Goal: Use online tool/utility: Utilize a website feature to perform a specific function

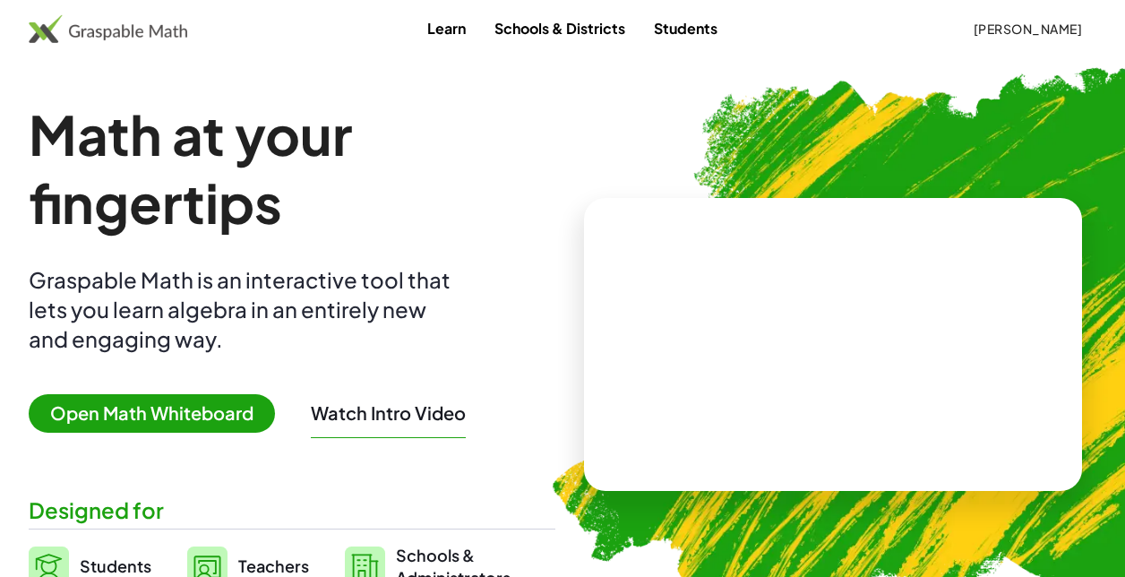
click at [53, 24] on img at bounding box center [108, 28] width 159 height 29
click at [163, 415] on span "Open Math Whiteboard" at bounding box center [152, 413] width 246 height 39
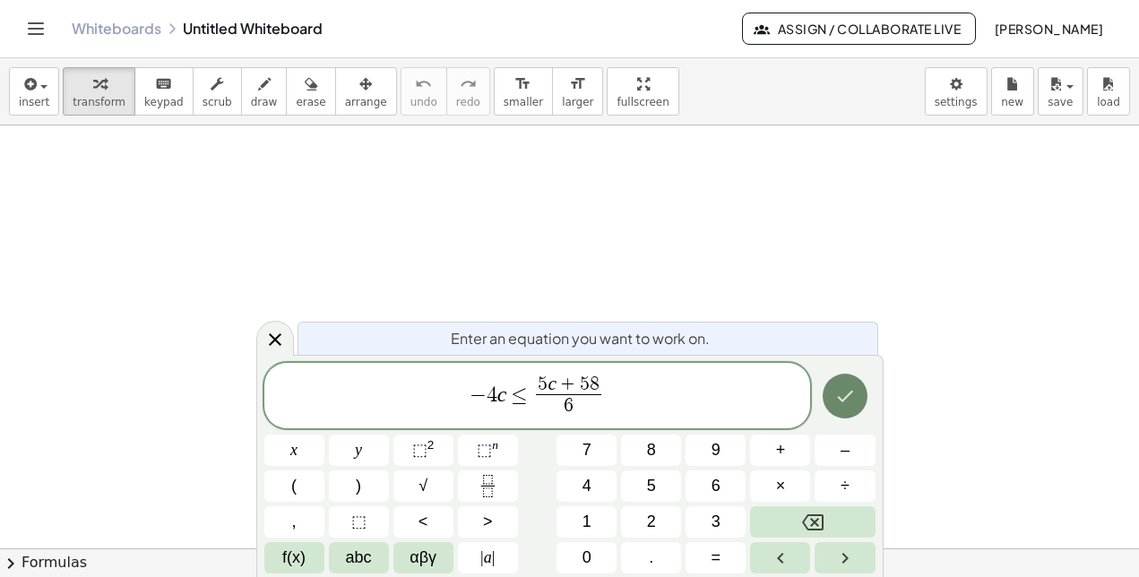
click at [845, 414] on button "Done" at bounding box center [845, 396] width 45 height 45
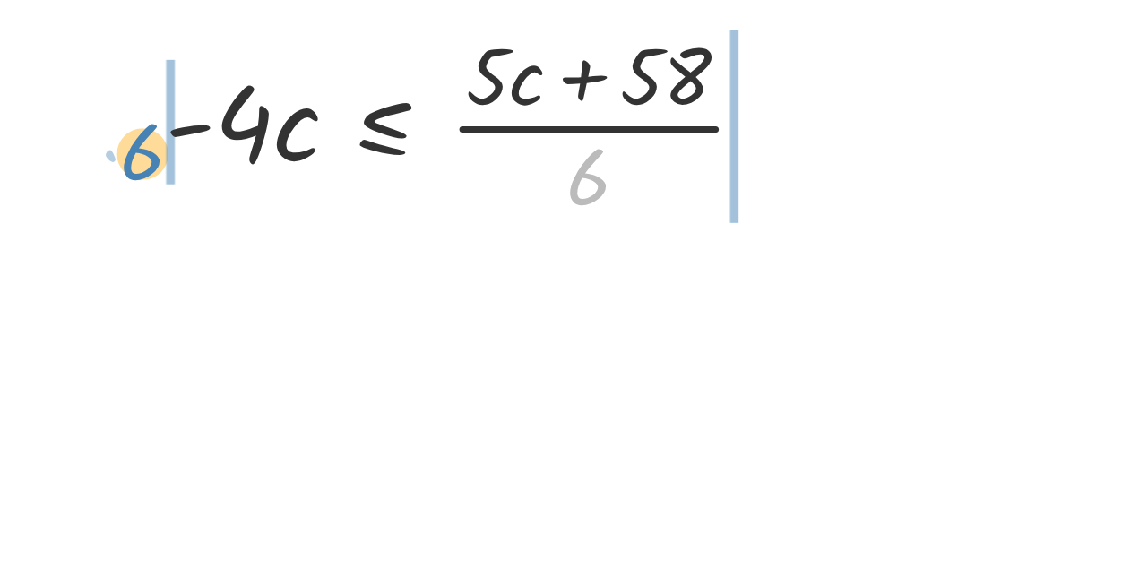
drag, startPoint x: 317, startPoint y: 241, endPoint x: 129, endPoint y: 230, distance: 188.5
click at [129, 230] on div "· 6 · - 4 · c ≤ · ( + · 5 · c + 58 ) · 6" at bounding box center [266, 217] width 307 height 99
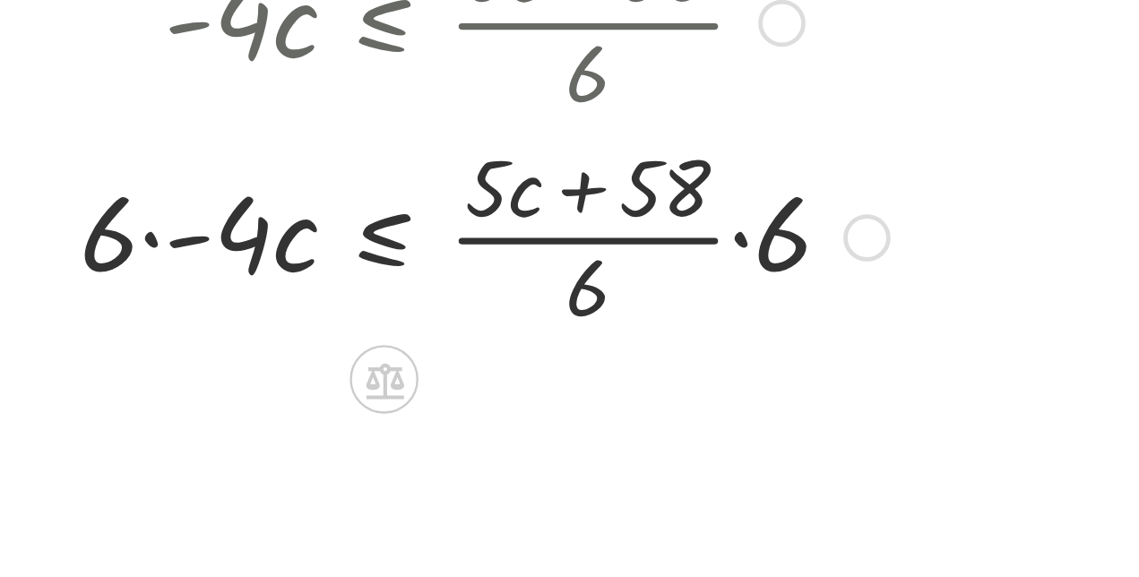
scroll to position [62, 0]
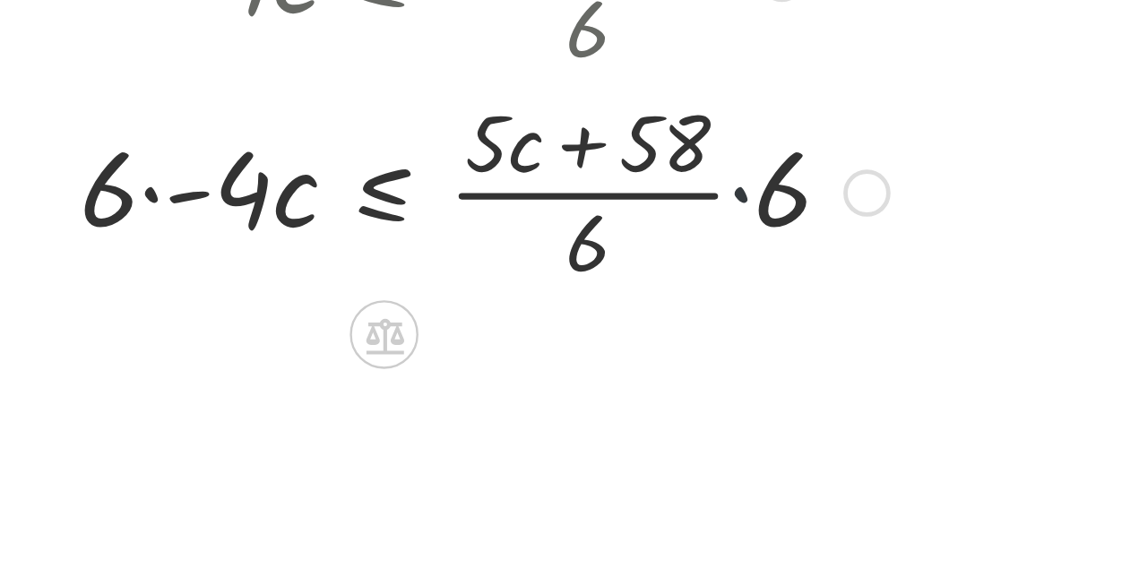
click at [380, 247] on div at bounding box center [273, 245] width 356 height 90
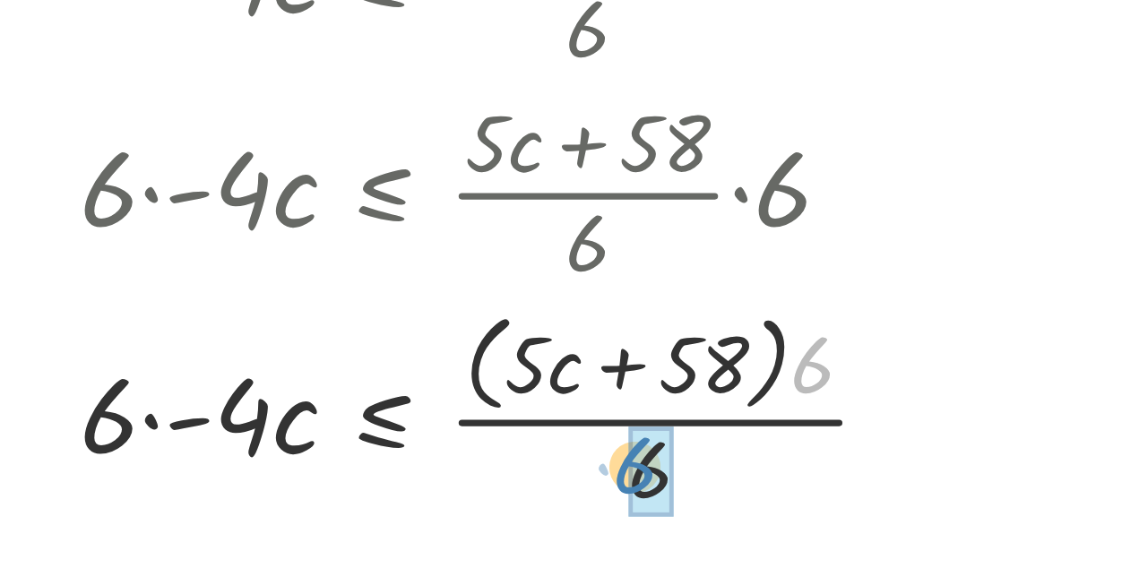
drag, startPoint x: 413, startPoint y: 321, endPoint x: 339, endPoint y: 363, distance: 85.5
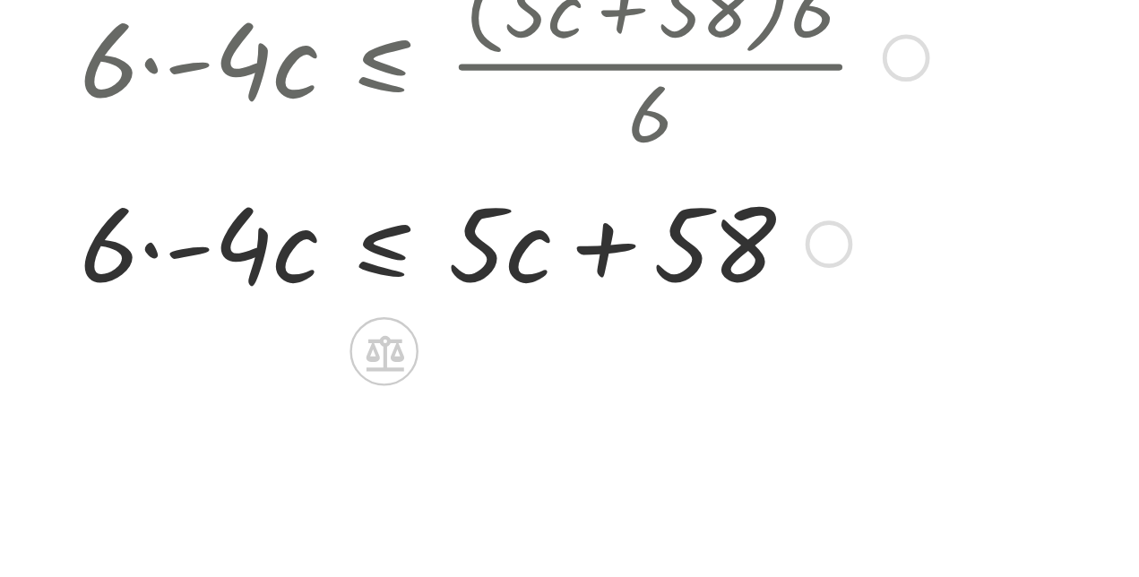
scroll to position [211, 0]
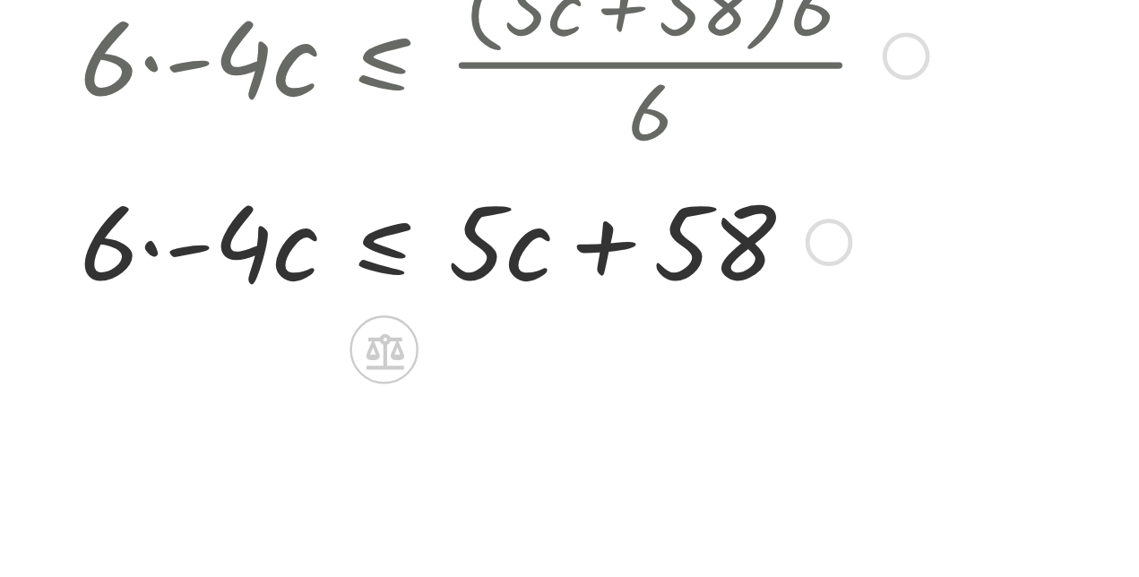
click at [134, 268] on div at bounding box center [281, 265] width 373 height 61
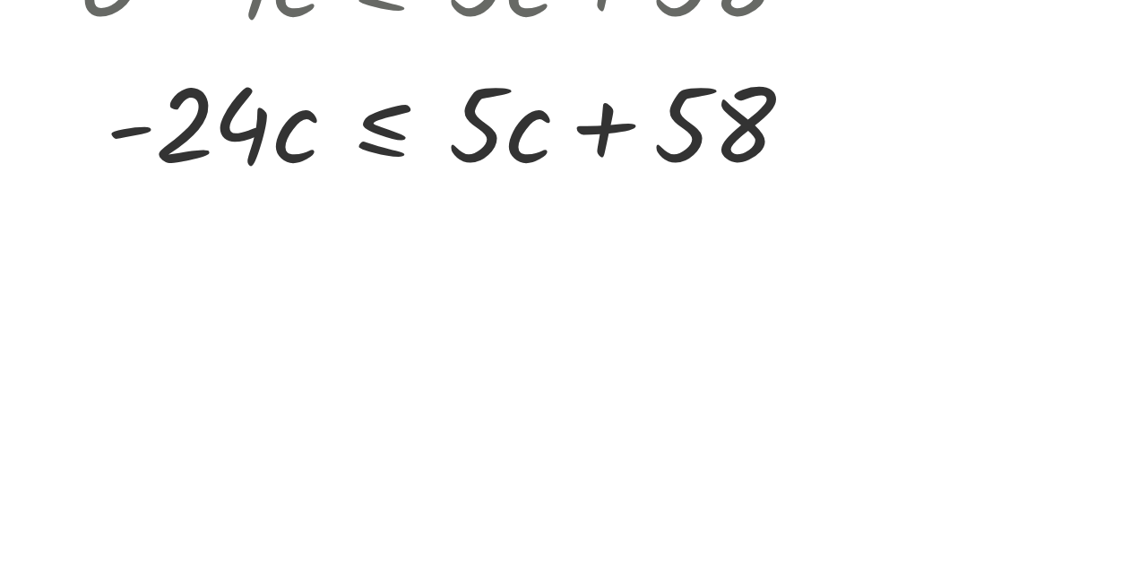
scroll to position [319, 0]
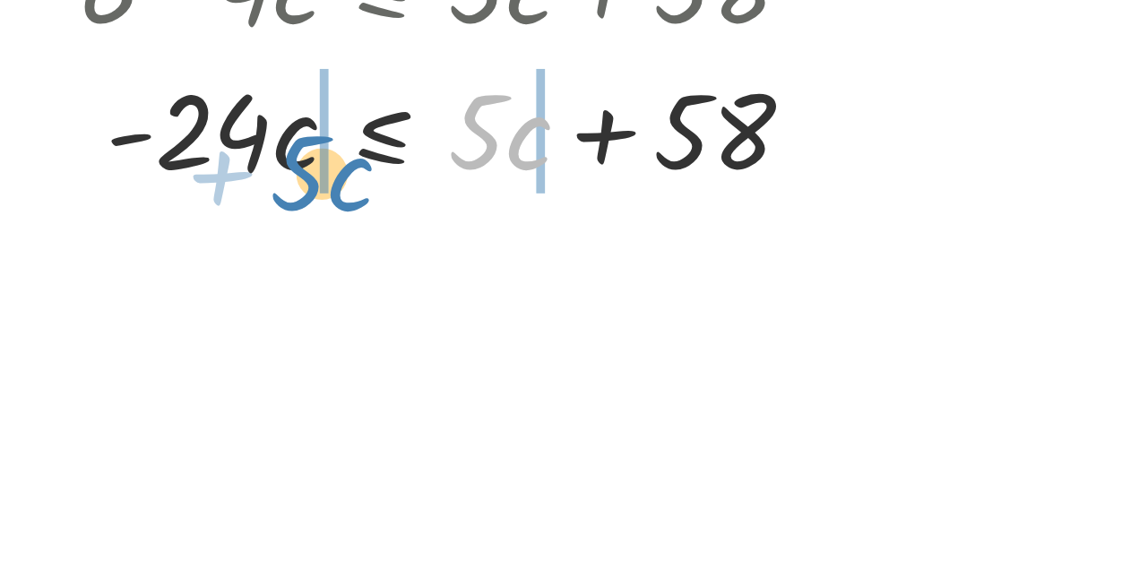
drag, startPoint x: 269, startPoint y: 219, endPoint x: 179, endPoint y: 228, distance: 90.1
click at [179, 228] on div at bounding box center [277, 218] width 365 height 61
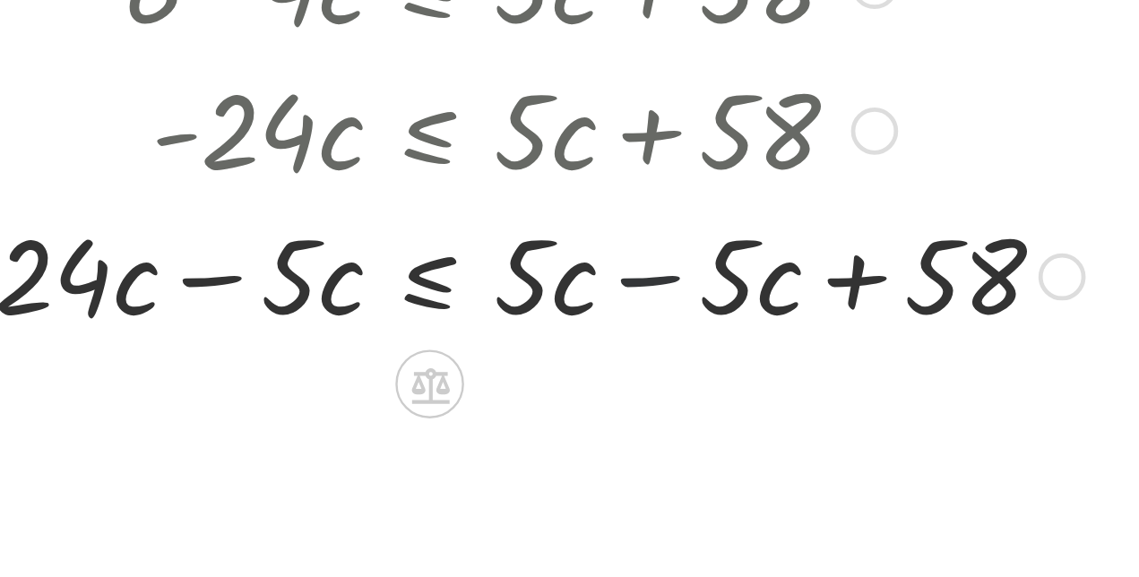
click at [341, 282] on div at bounding box center [275, 279] width 514 height 61
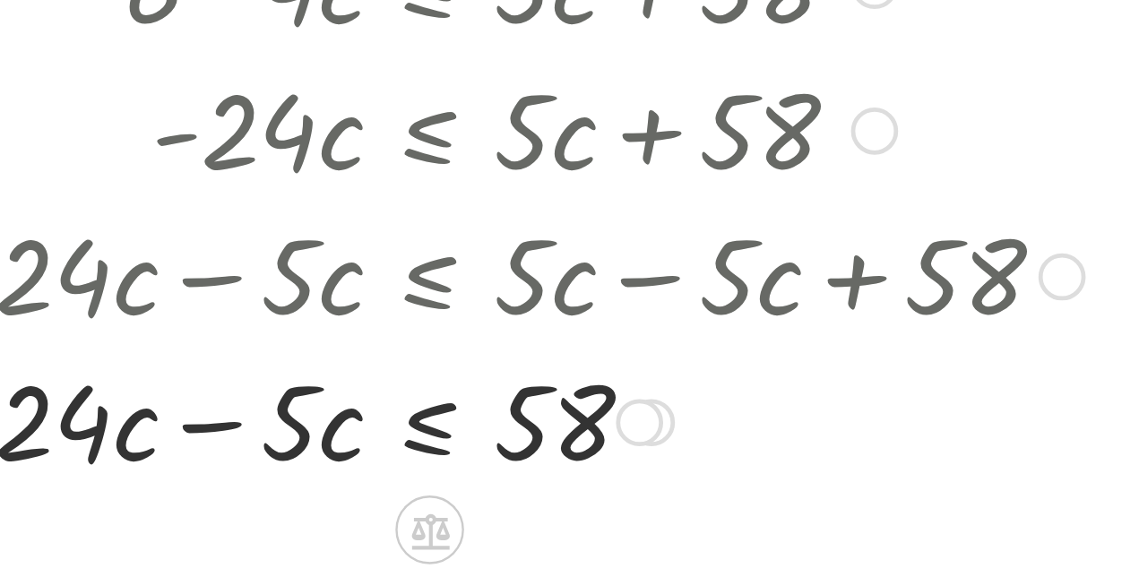
scroll to position [397, 0]
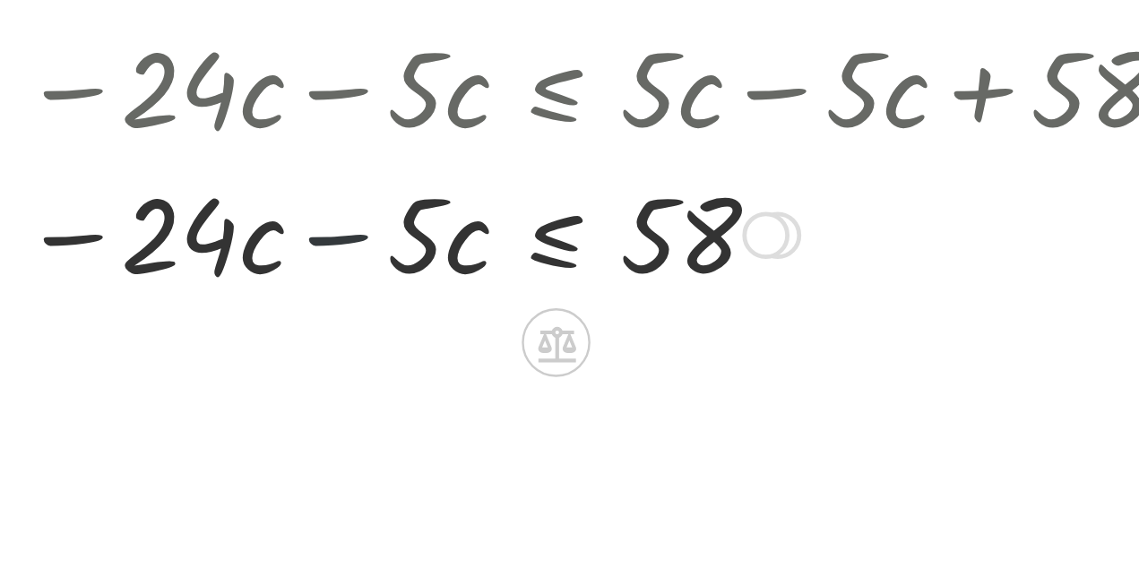
click at [159, 266] on div at bounding box center [275, 262] width 514 height 61
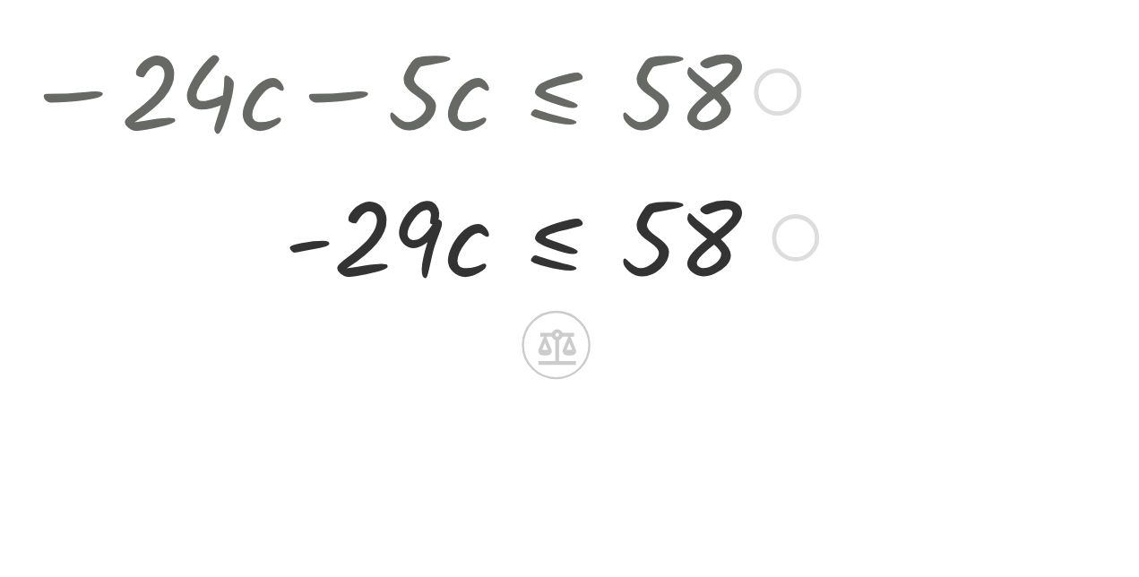
scroll to position [484, 0]
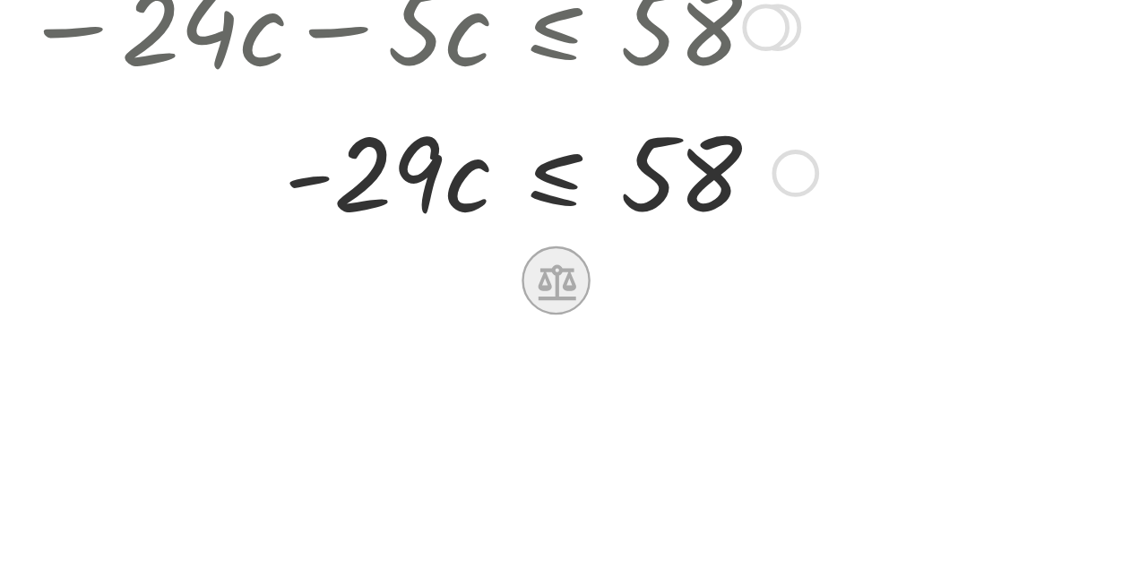
click at [253, 289] on icon at bounding box center [250, 283] width 19 height 19
click at [287, 281] on span "÷" at bounding box center [286, 284] width 10 height 26
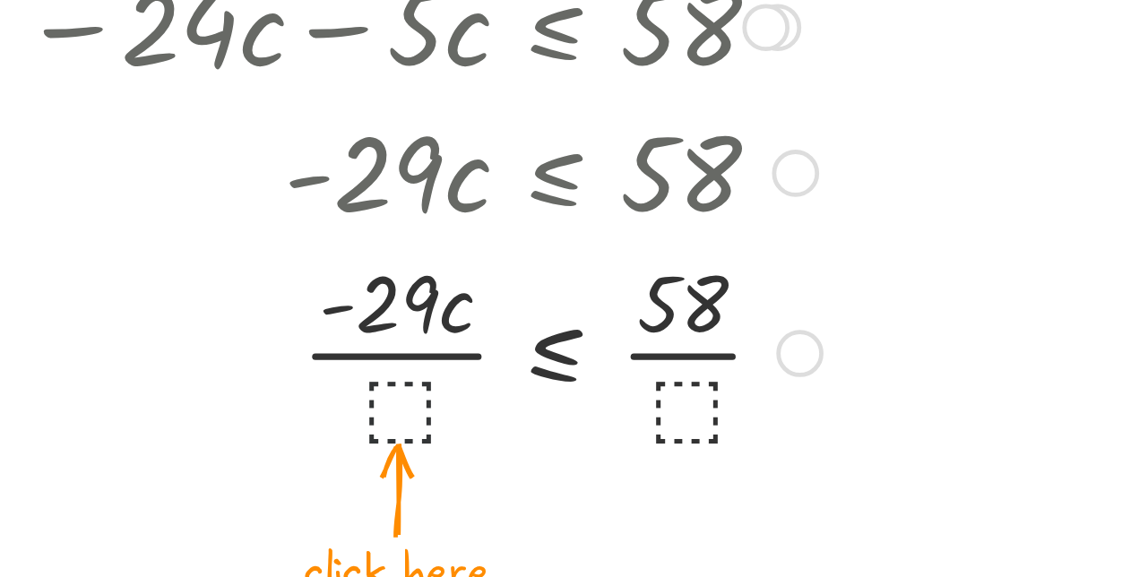
click at [187, 338] on div at bounding box center [275, 312] width 514 height 90
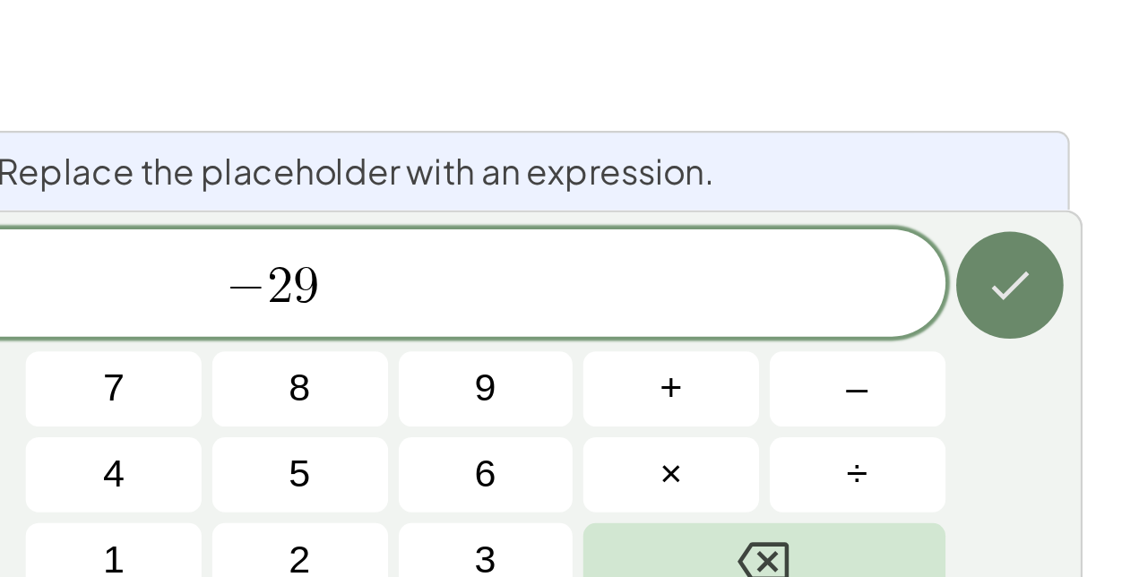
click at [857, 411] on icon "Done" at bounding box center [853, 407] width 22 height 22
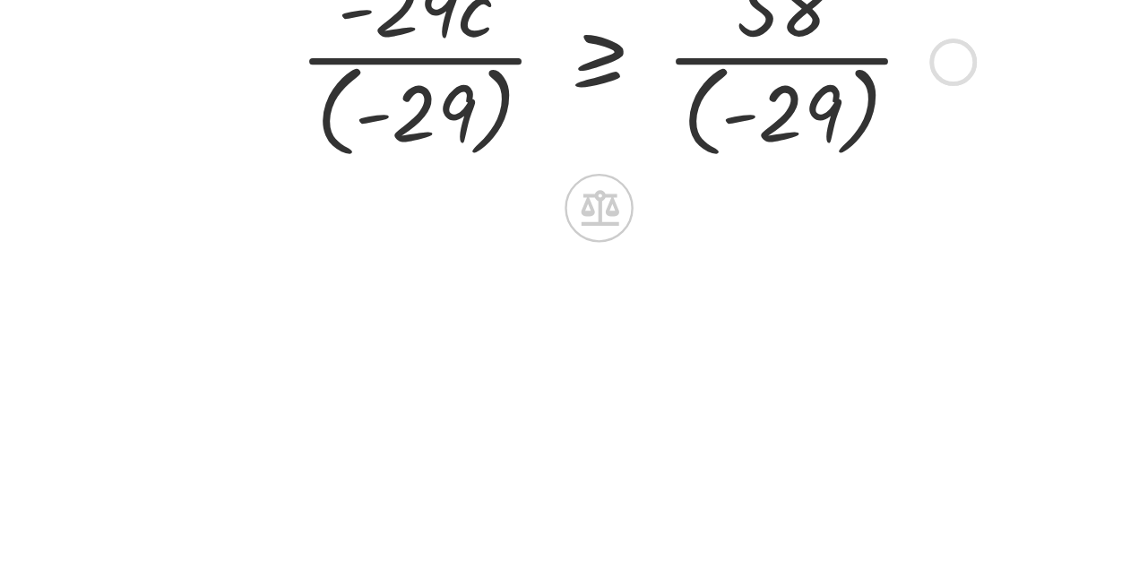
scroll to position [435, 0]
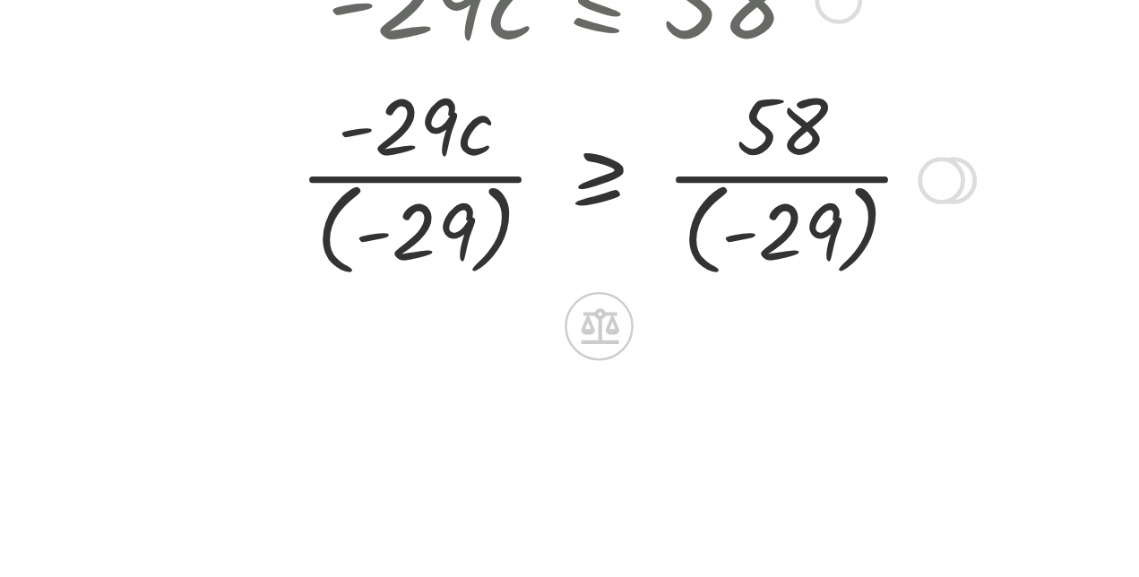
click at [169, 362] on div at bounding box center [275, 360] width 514 height 93
click at [138, 372] on div at bounding box center [275, 360] width 514 height 93
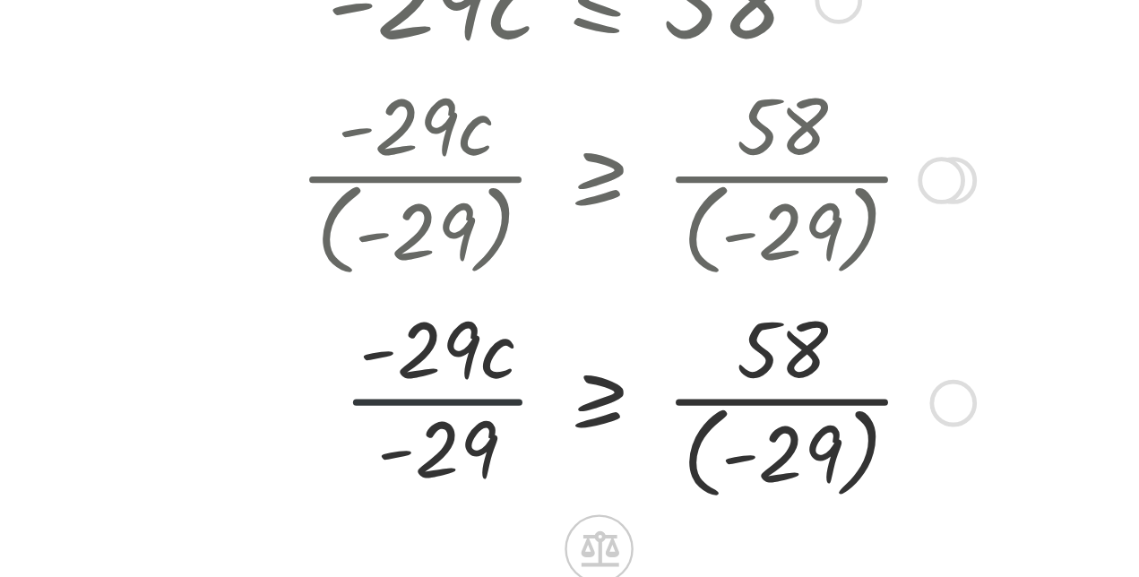
click at [173, 454] on div at bounding box center [275, 454] width 514 height 93
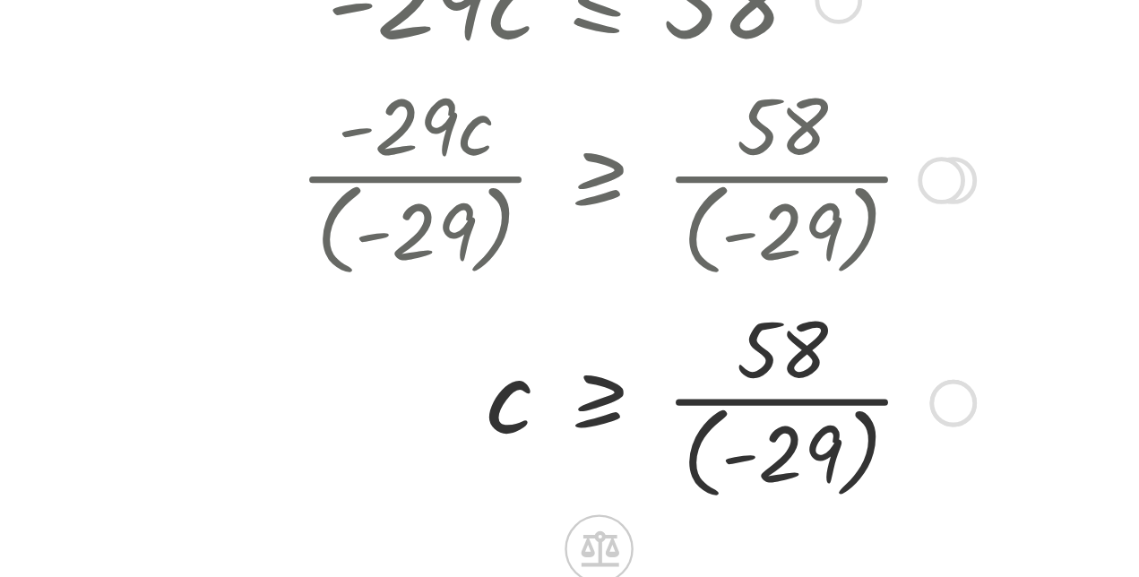
scroll to position [544, 0]
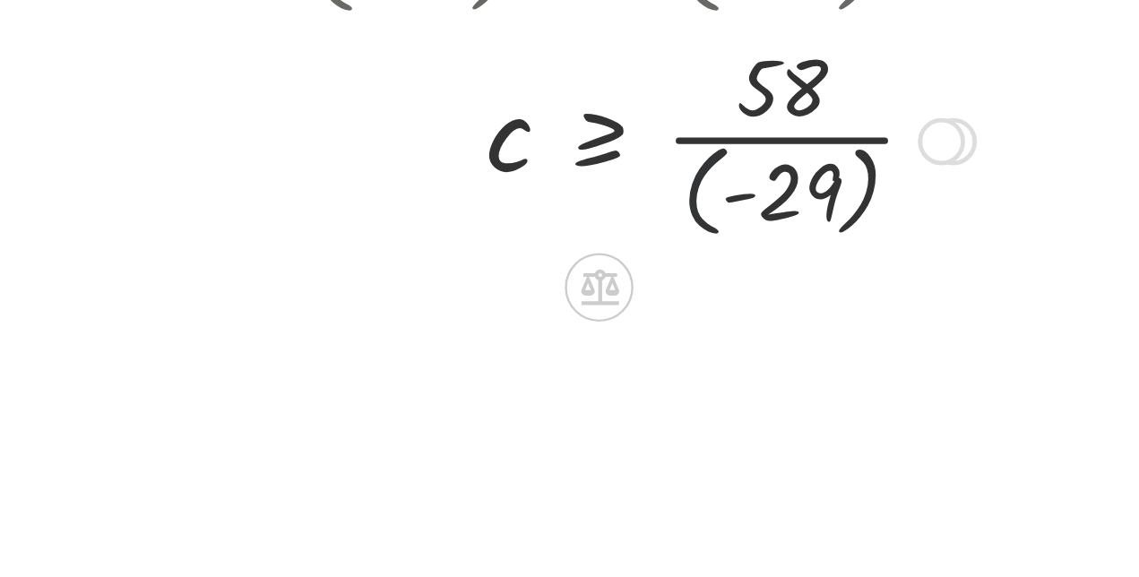
click at [291, 367] on div at bounding box center [275, 344] width 514 height 93
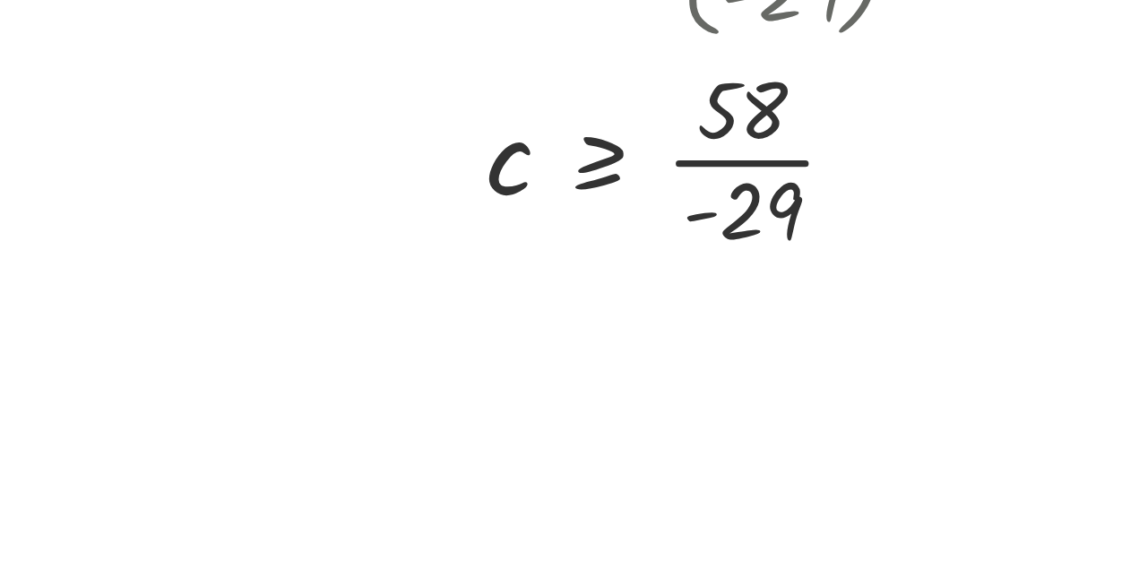
scroll to position [628, 0]
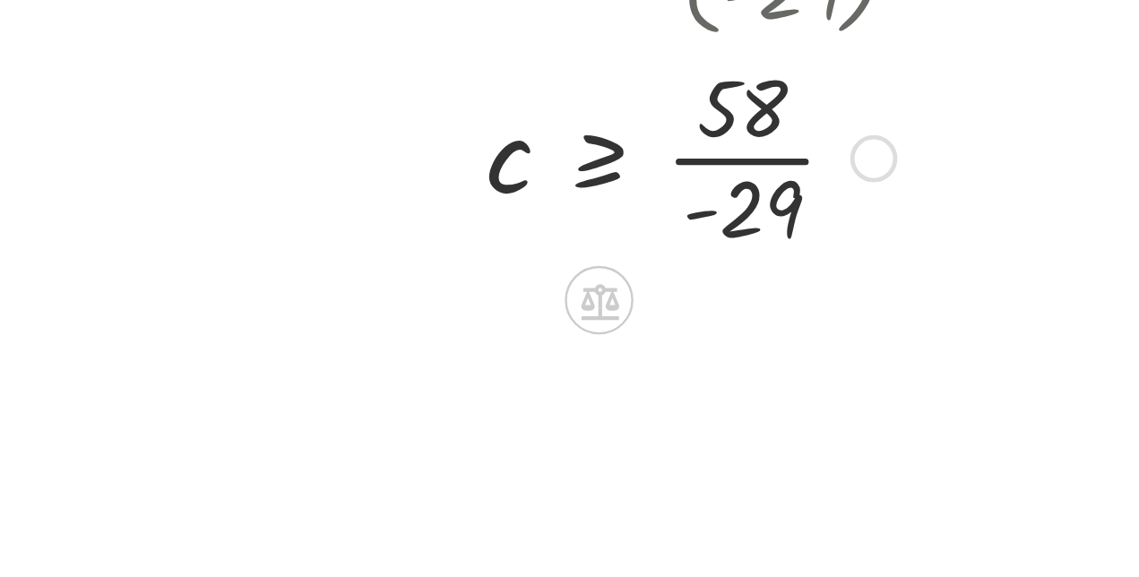
click at [289, 353] on div at bounding box center [275, 352] width 514 height 90
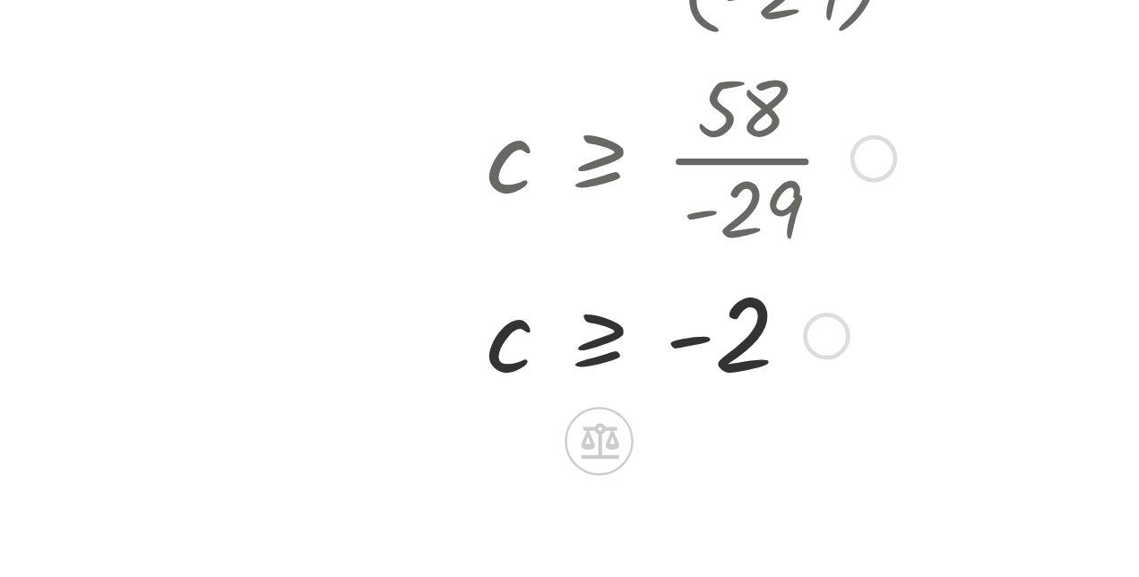
click at [254, 422] on div at bounding box center [275, 426] width 514 height 59
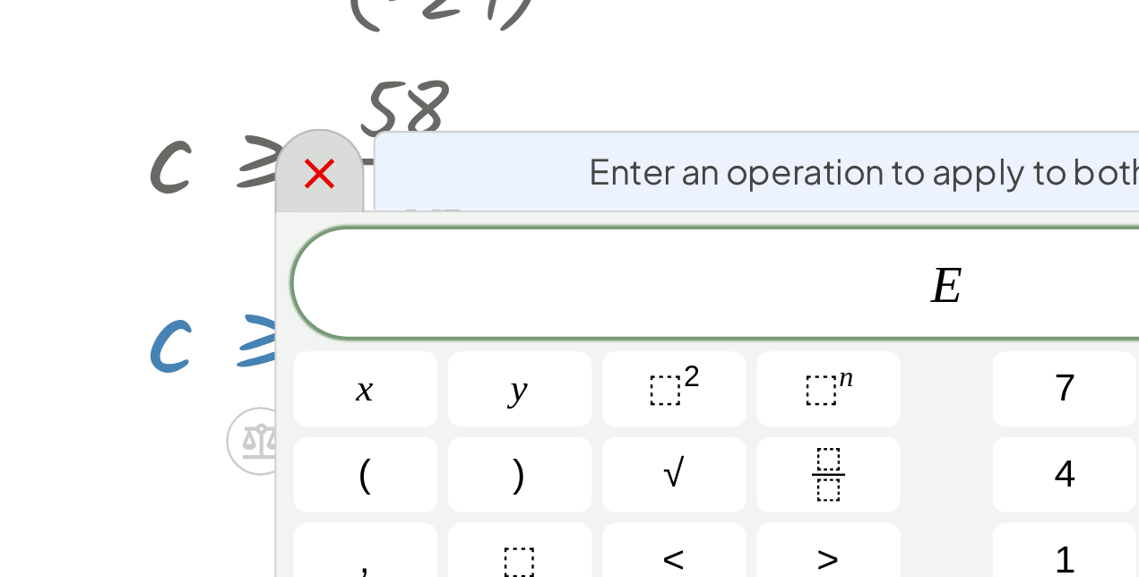
click at [264, 359] on icon at bounding box center [275, 360] width 22 height 22
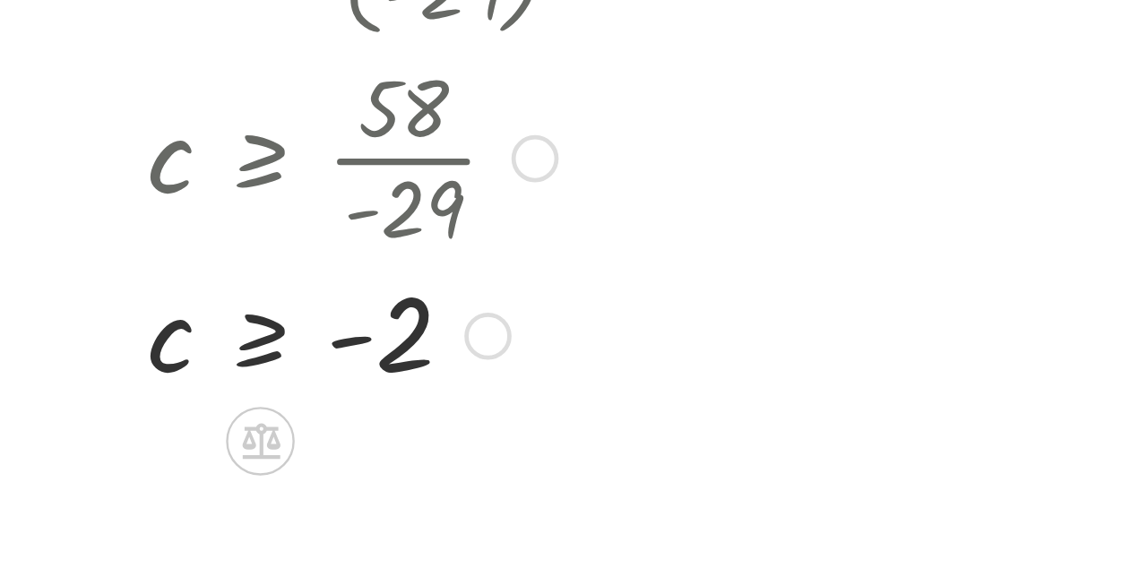
scroll to position [649, 0]
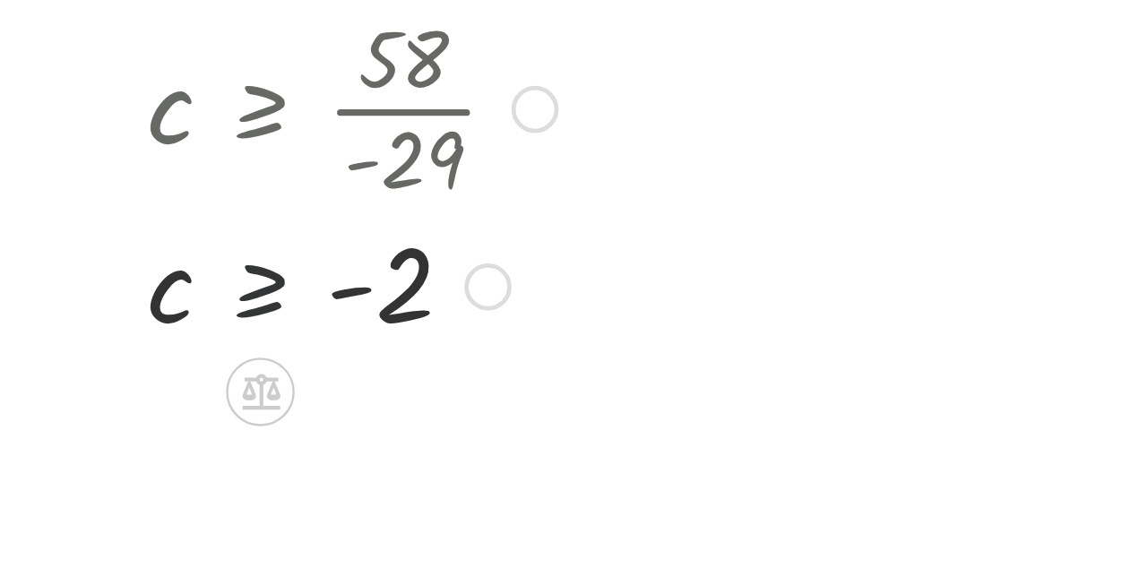
click at [252, 409] on div at bounding box center [275, 405] width 514 height 59
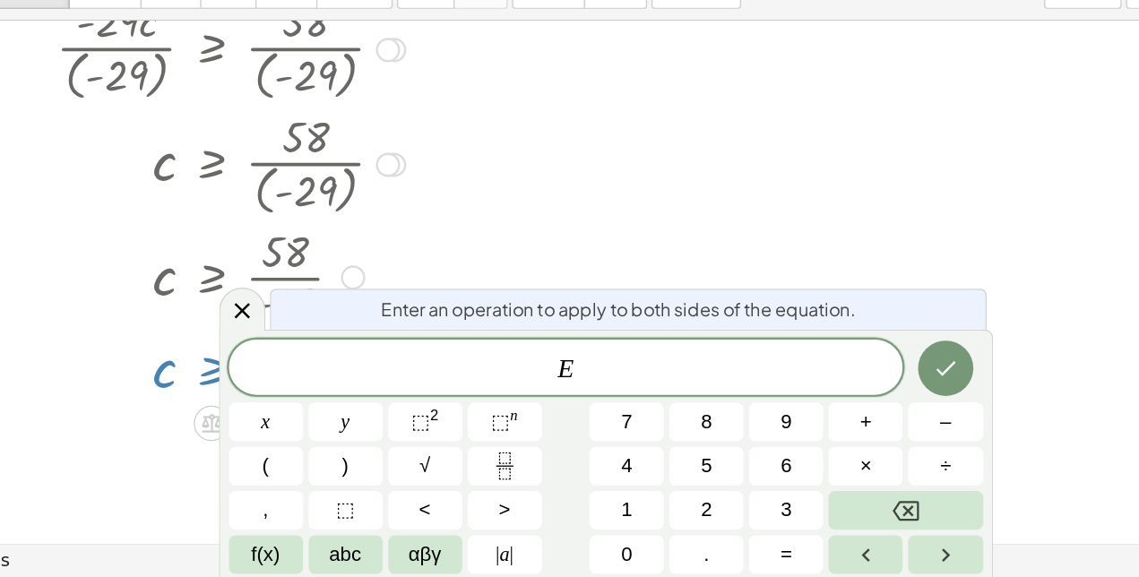
click at [971, 402] on div at bounding box center [569, 111] width 1139 height 1269
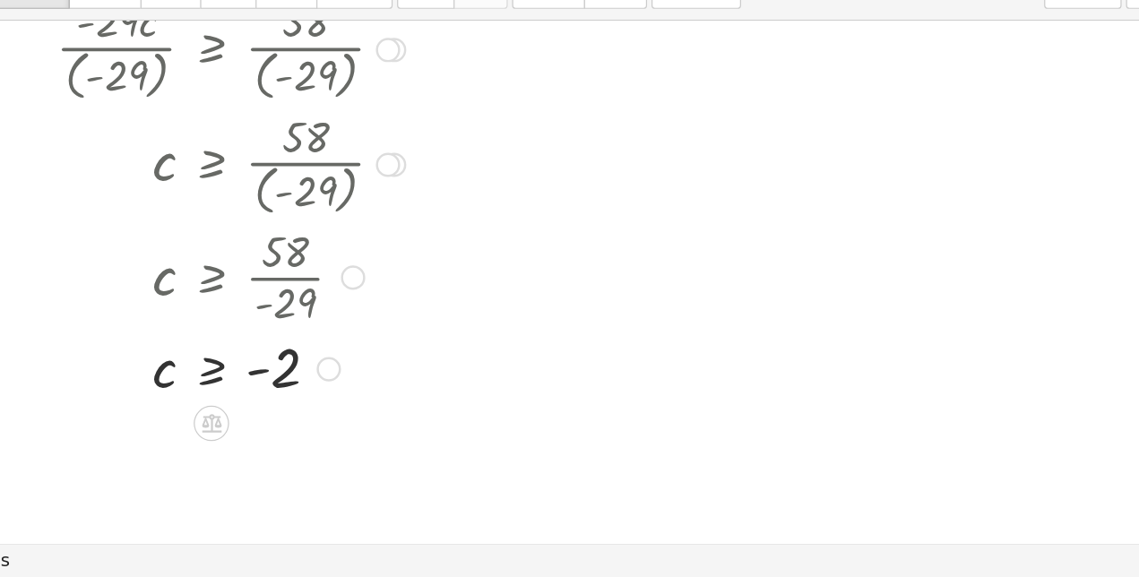
click at [349, 407] on div at bounding box center [346, 408] width 20 height 20
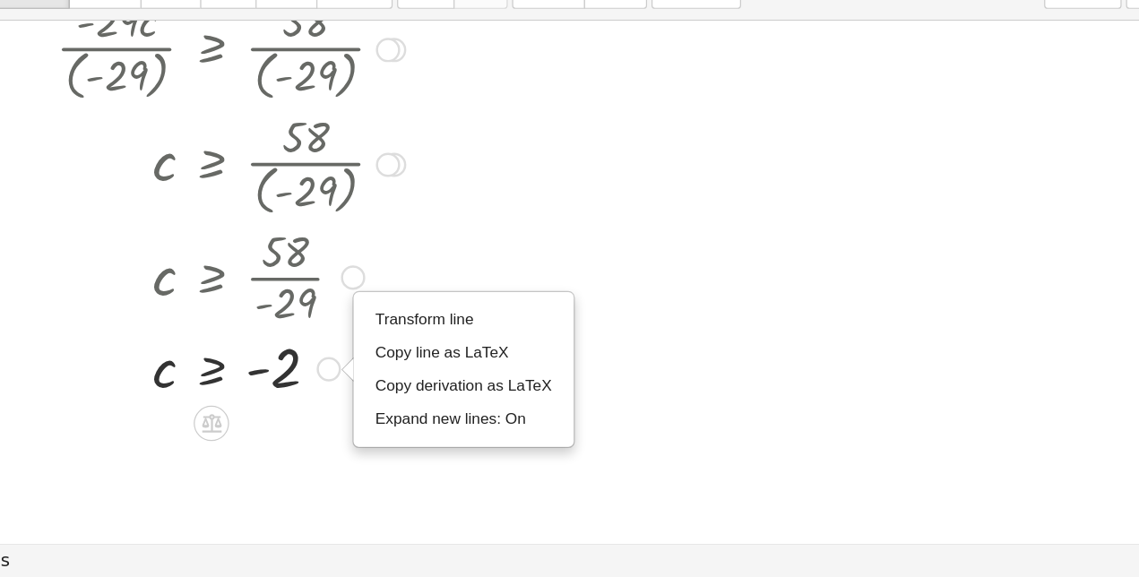
click at [261, 410] on div at bounding box center [275, 405] width 514 height 59
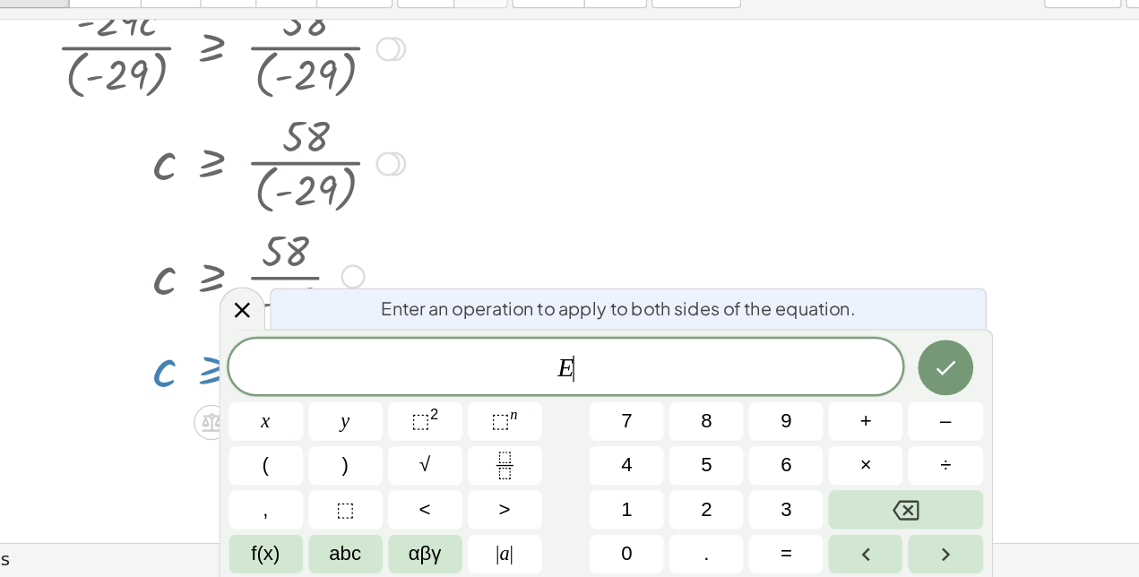
click at [912, 393] on div at bounding box center [569, 111] width 1139 height 1269
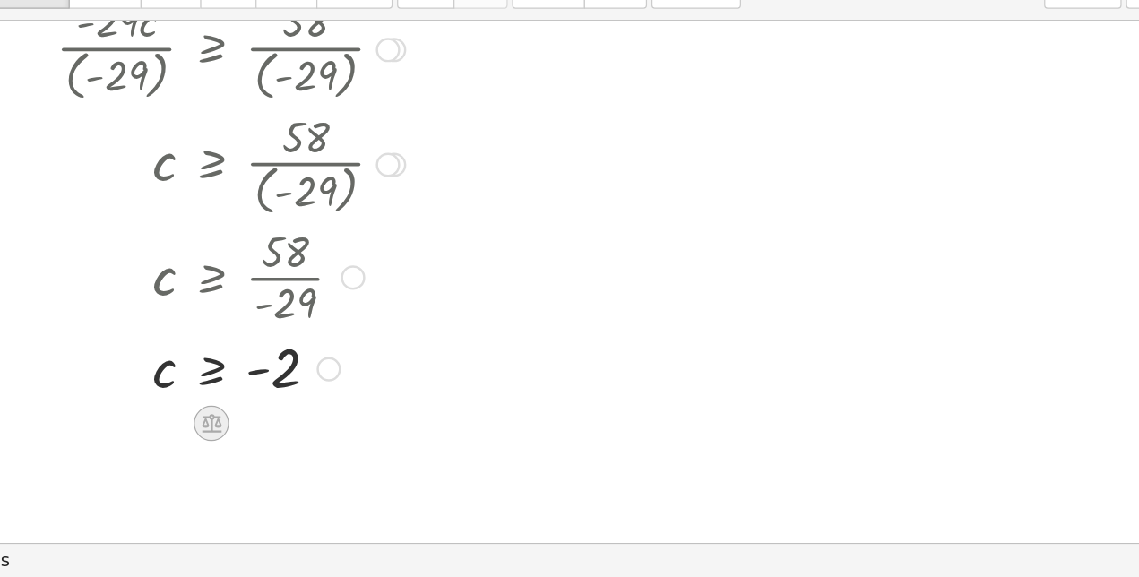
click at [249, 454] on icon at bounding box center [251, 451] width 16 height 15
click at [324, 459] on icon at bounding box center [322, 452] width 16 height 16
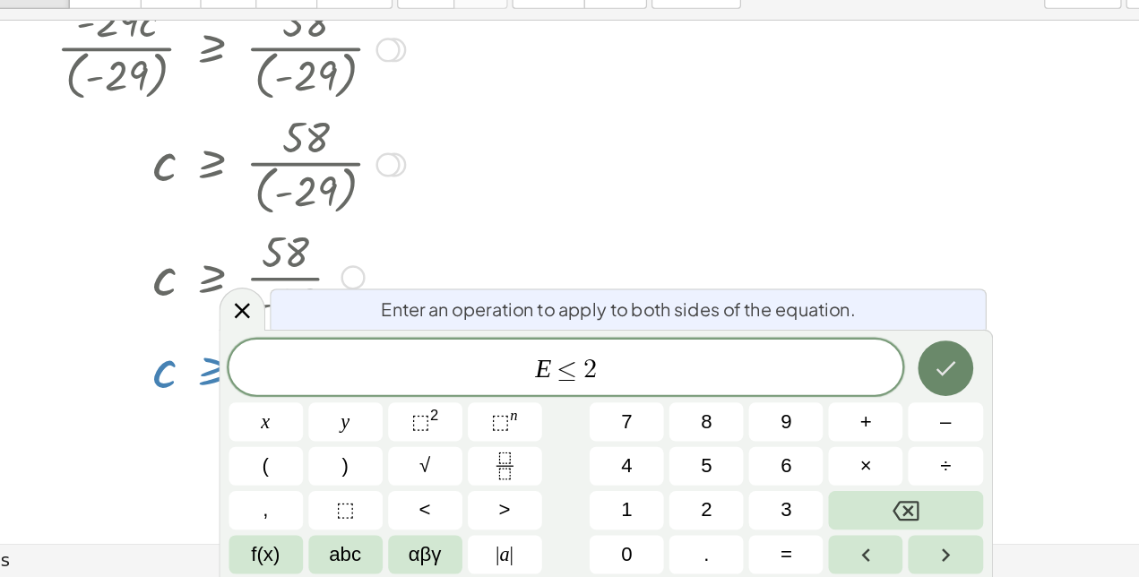
click at [843, 413] on icon "Done" at bounding box center [845, 407] width 22 height 22
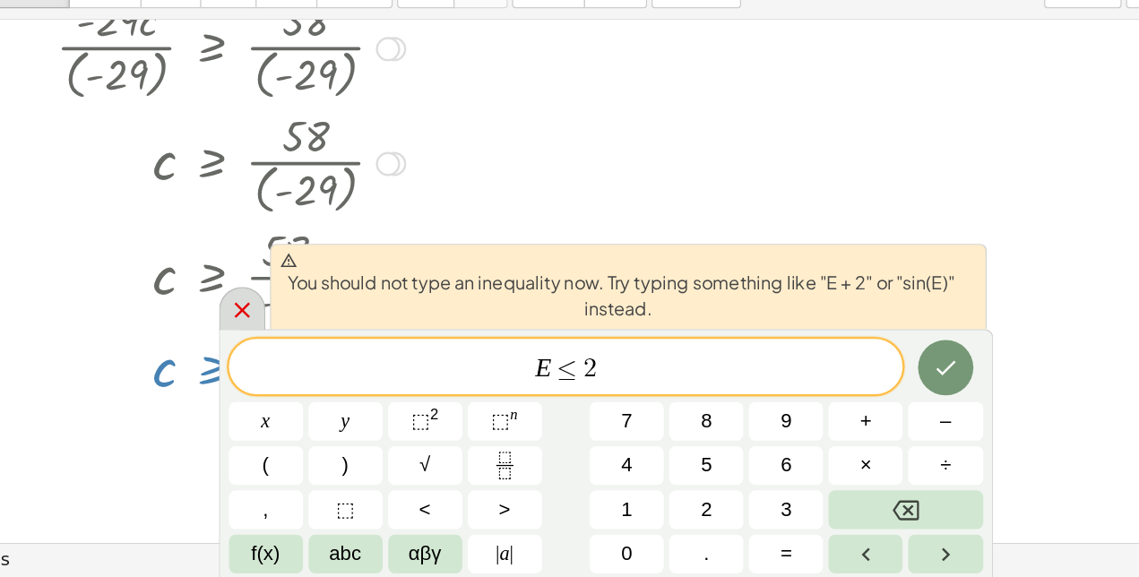
click at [274, 358] on icon at bounding box center [275, 360] width 13 height 13
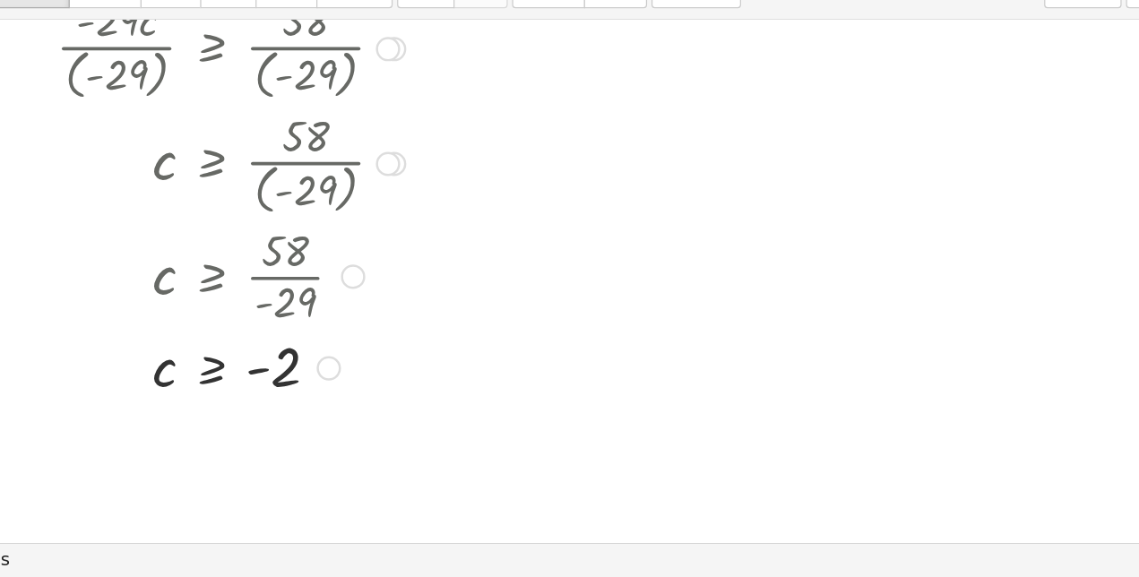
click at [243, 406] on div at bounding box center [275, 405] width 514 height 59
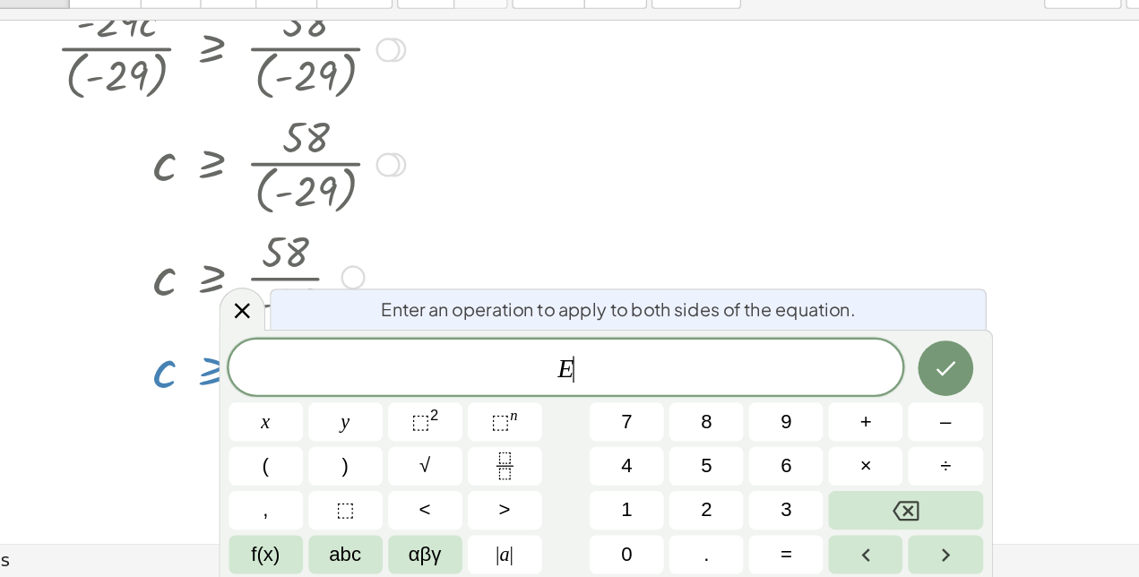
click at [243, 406] on div at bounding box center [275, 405] width 514 height 59
click at [159, 427] on div at bounding box center [275, 405] width 514 height 59
click at [728, 288] on div at bounding box center [569, 111] width 1139 height 1269
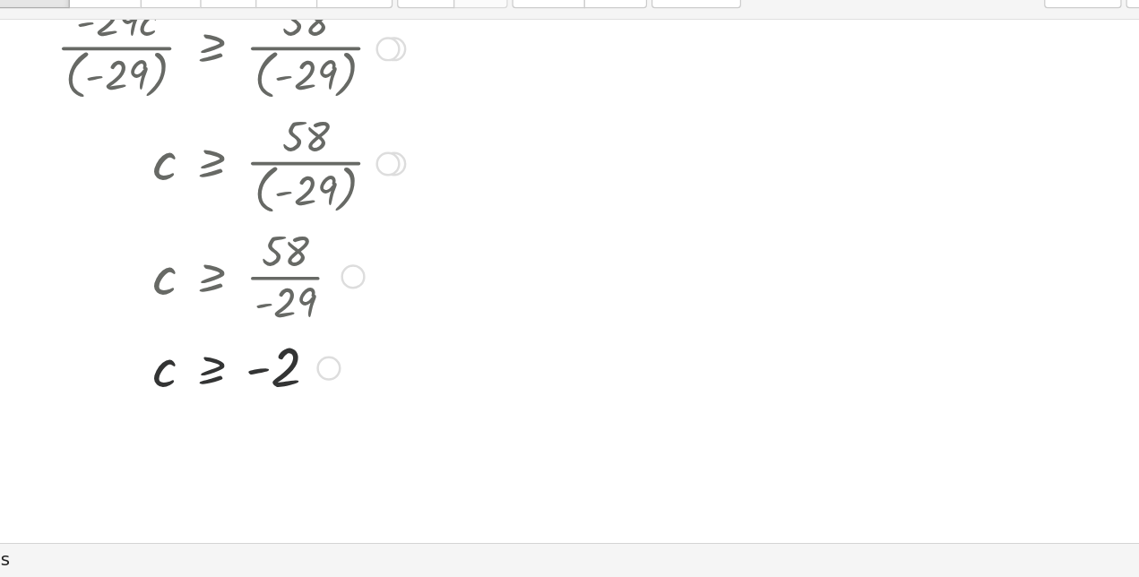
scroll to position [0, 0]
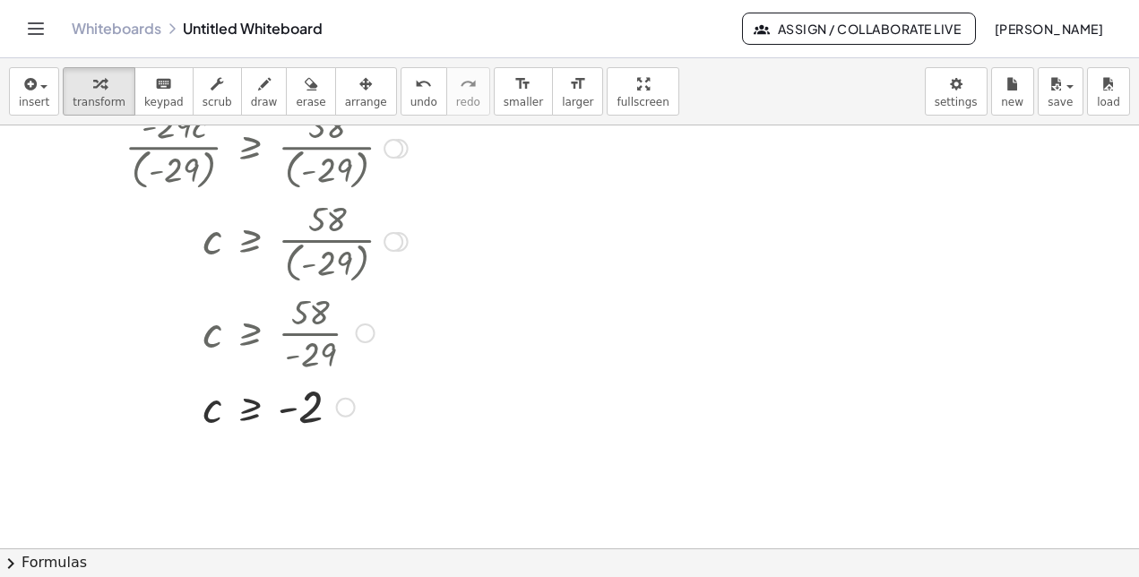
drag, startPoint x: 661, startPoint y: 305, endPoint x: 352, endPoint y: 172, distance: 336.4
click at [352, 172] on div "· - 4 · c ≤ · ( + · 5 · c + 58 ) · 6 · 6 · - 4 · c ≤ · · ( + · 5 · c + 58 ) · 6…" at bounding box center [569, 111] width 1139 height 1269
click at [350, 409] on div "Transform line Copy line as LaTeX Copy derivation as LaTeX Expand new lines: On" at bounding box center [346, 408] width 20 height 20
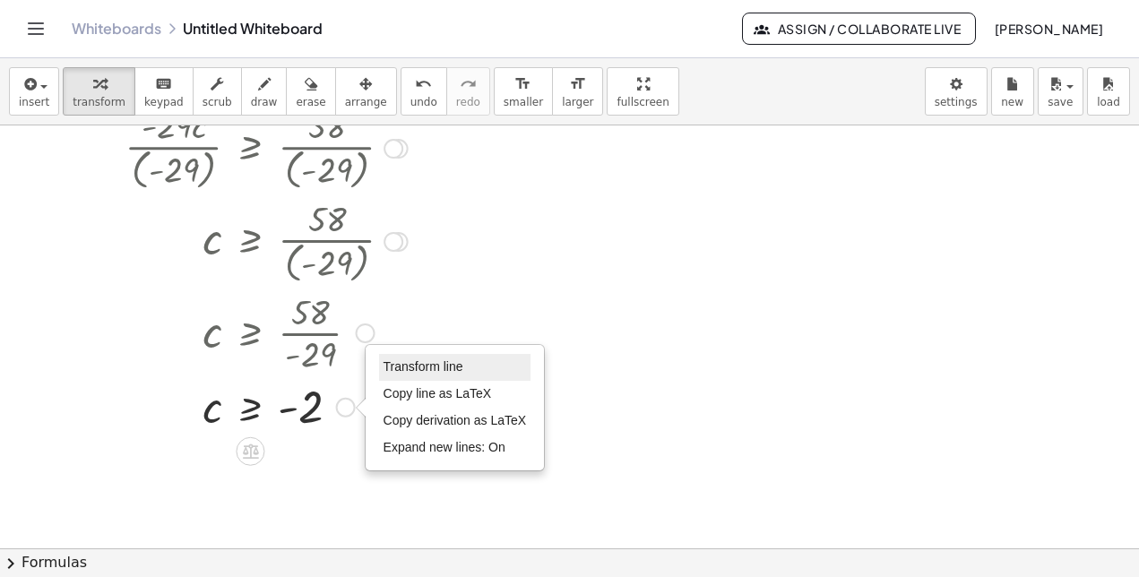
click at [412, 368] on span "Transform line" at bounding box center [423, 366] width 80 height 14
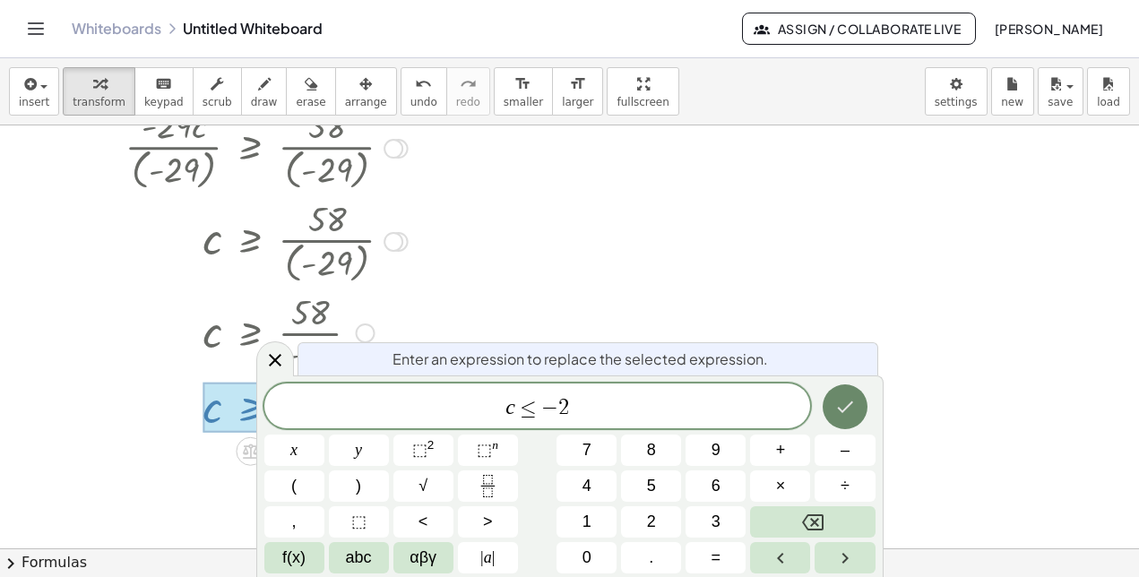
click at [845, 413] on icon "Done" at bounding box center [845, 407] width 22 height 22
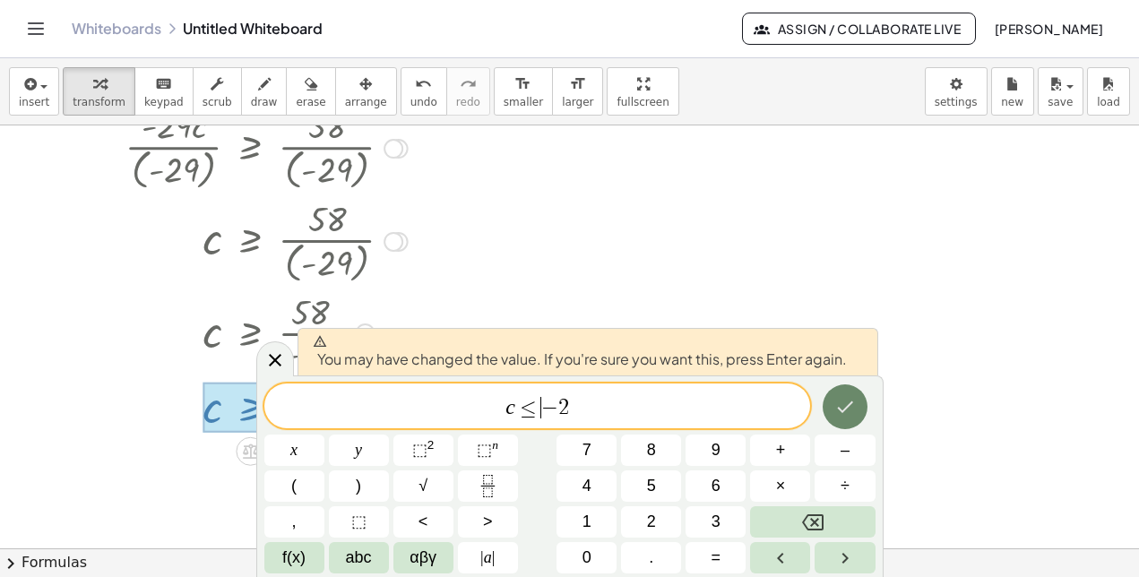
click at [827, 402] on button "Done" at bounding box center [845, 406] width 45 height 45
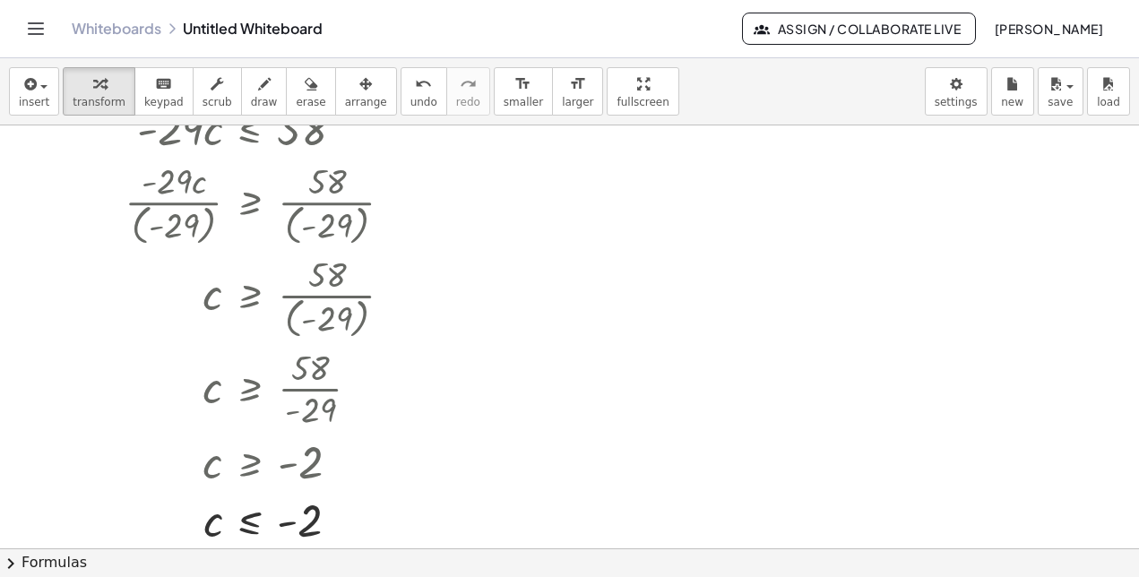
scroll to position [594, 0]
